Goal: Task Accomplishment & Management: Manage account settings

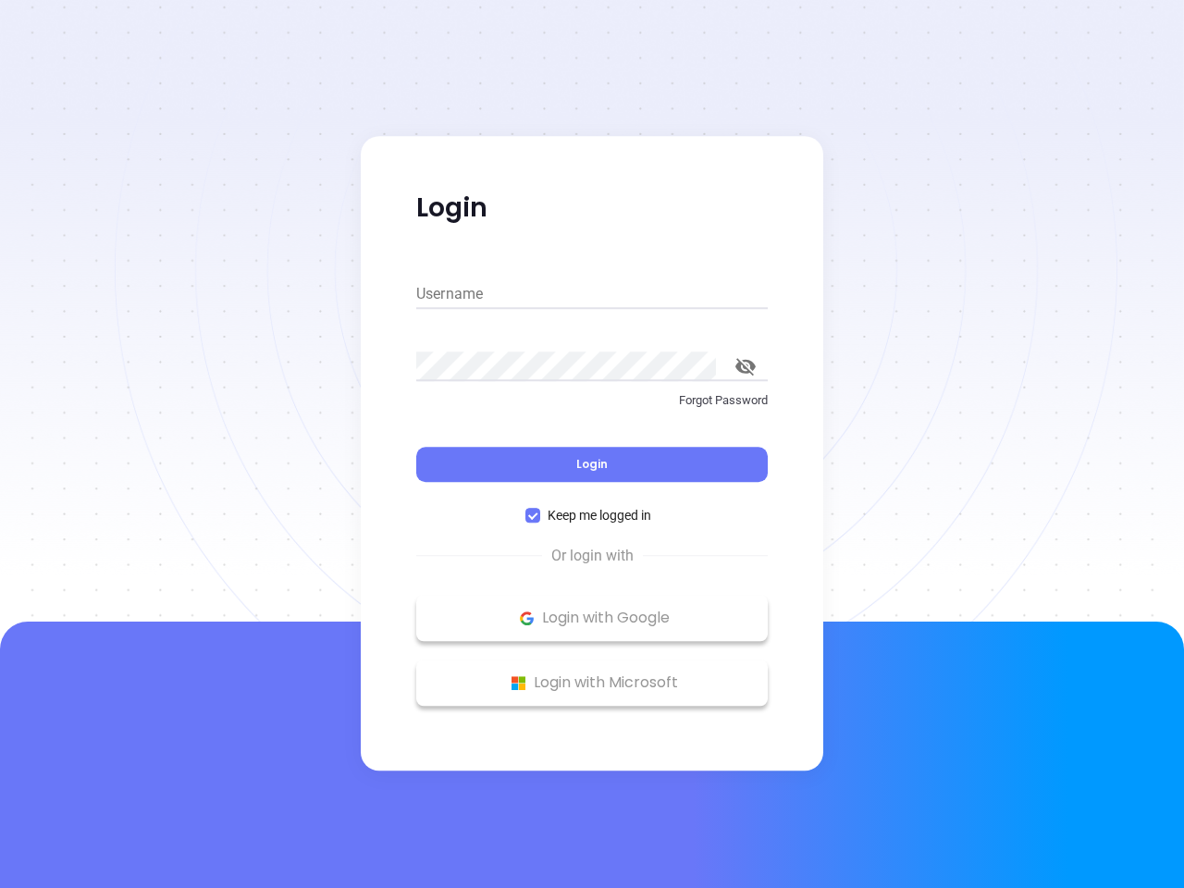
click at [592, 444] on div "Login" at bounding box center [592, 453] width 352 height 57
click at [592, 294] on input "Username" at bounding box center [592, 294] width 352 height 30
click at [746, 366] on icon "toggle password visibility" at bounding box center [745, 367] width 20 height 18
click at [592, 464] on span "Login" at bounding box center [591, 464] width 31 height 16
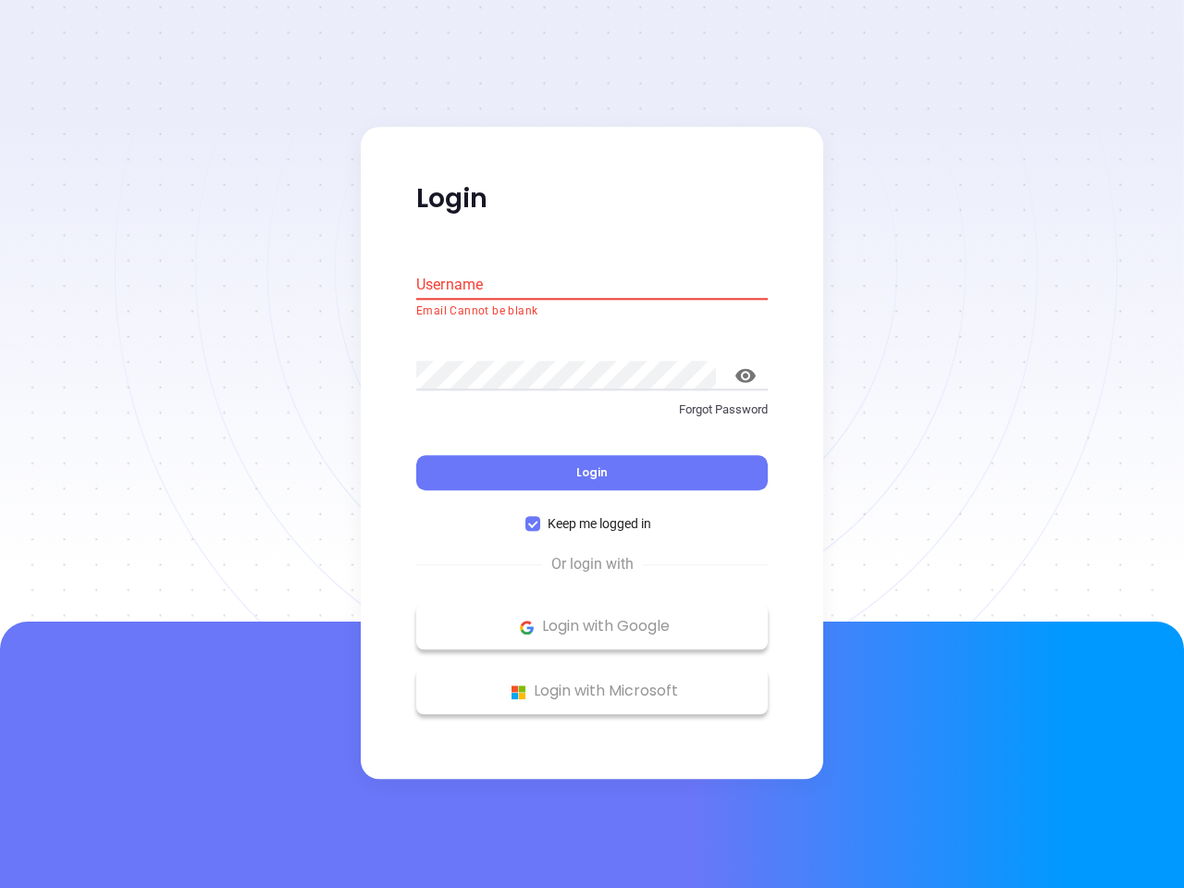
click at [592, 515] on span "Keep me logged in" at bounding box center [599, 524] width 118 height 20
click at [540, 517] on input "Keep me logged in" at bounding box center [532, 524] width 15 height 15
checkbox input "false"
click at [592, 618] on p "Login with Google" at bounding box center [592, 627] width 333 height 28
click at [592, 683] on p "Login with Microsoft" at bounding box center [592, 692] width 333 height 28
